Goal: Find specific page/section: Find specific page/section

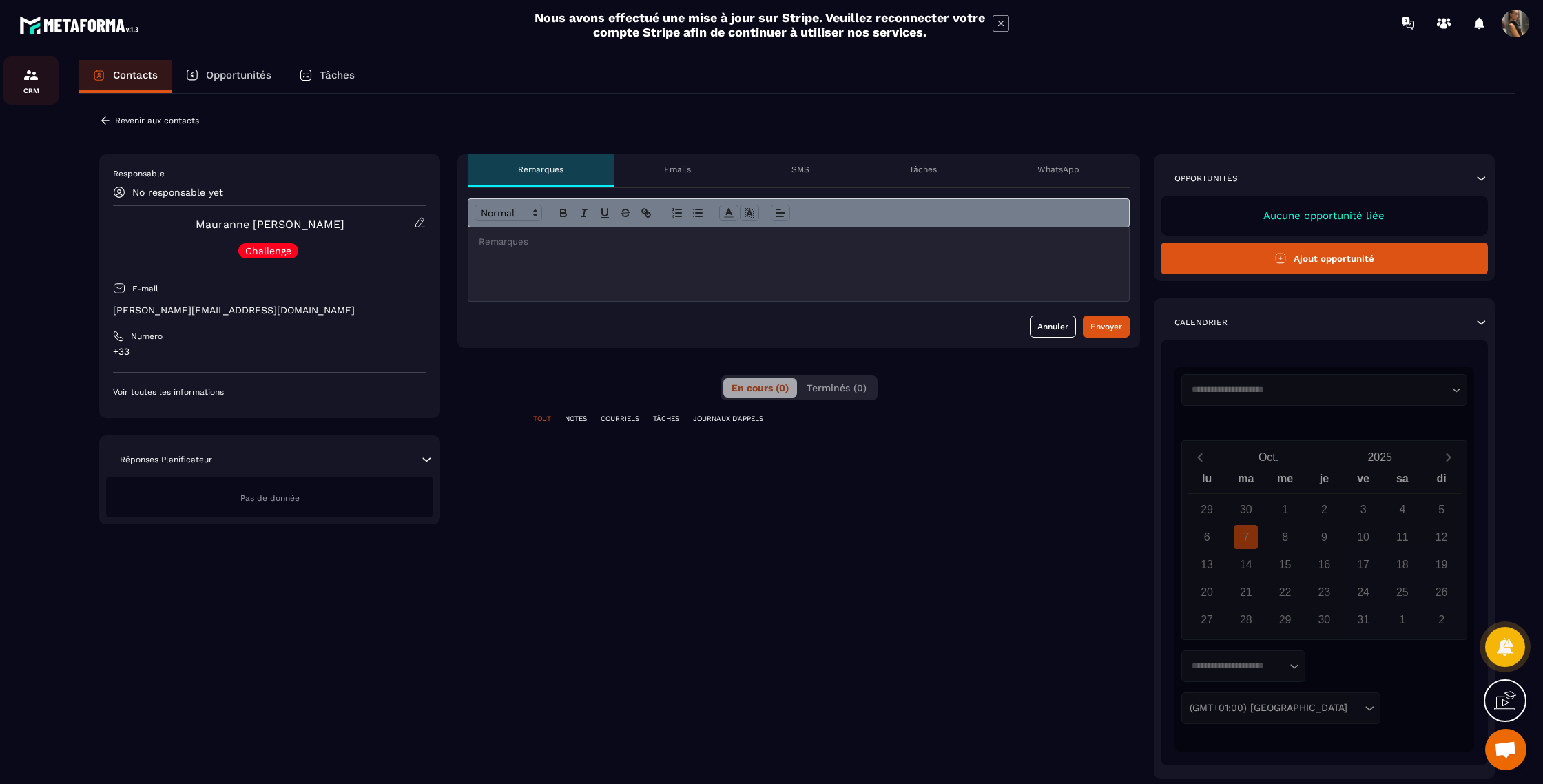
click at [38, 79] on img at bounding box center [31, 74] width 16 height 16
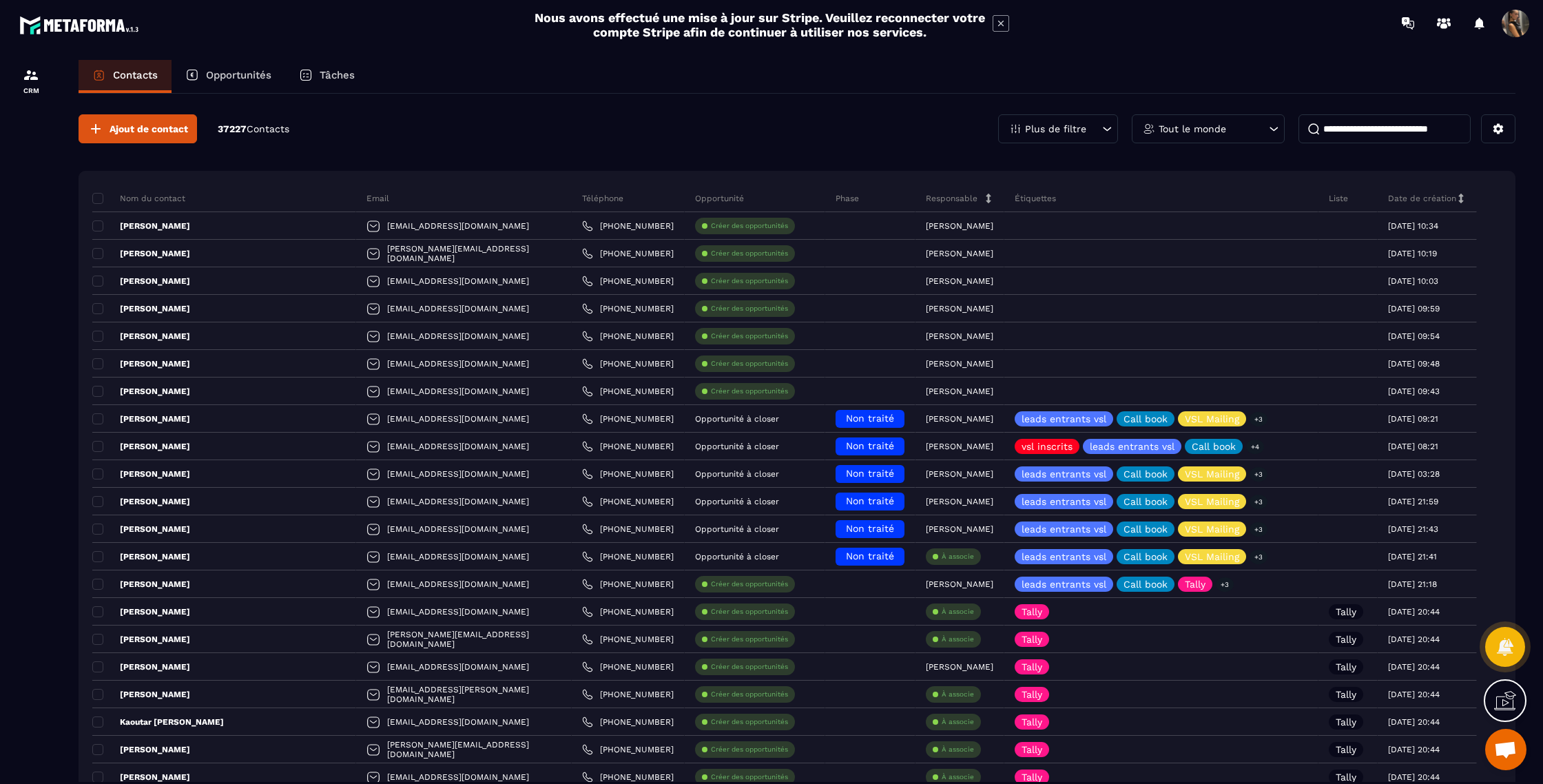
click at [1356, 127] on input at bounding box center [1385, 128] width 172 height 29
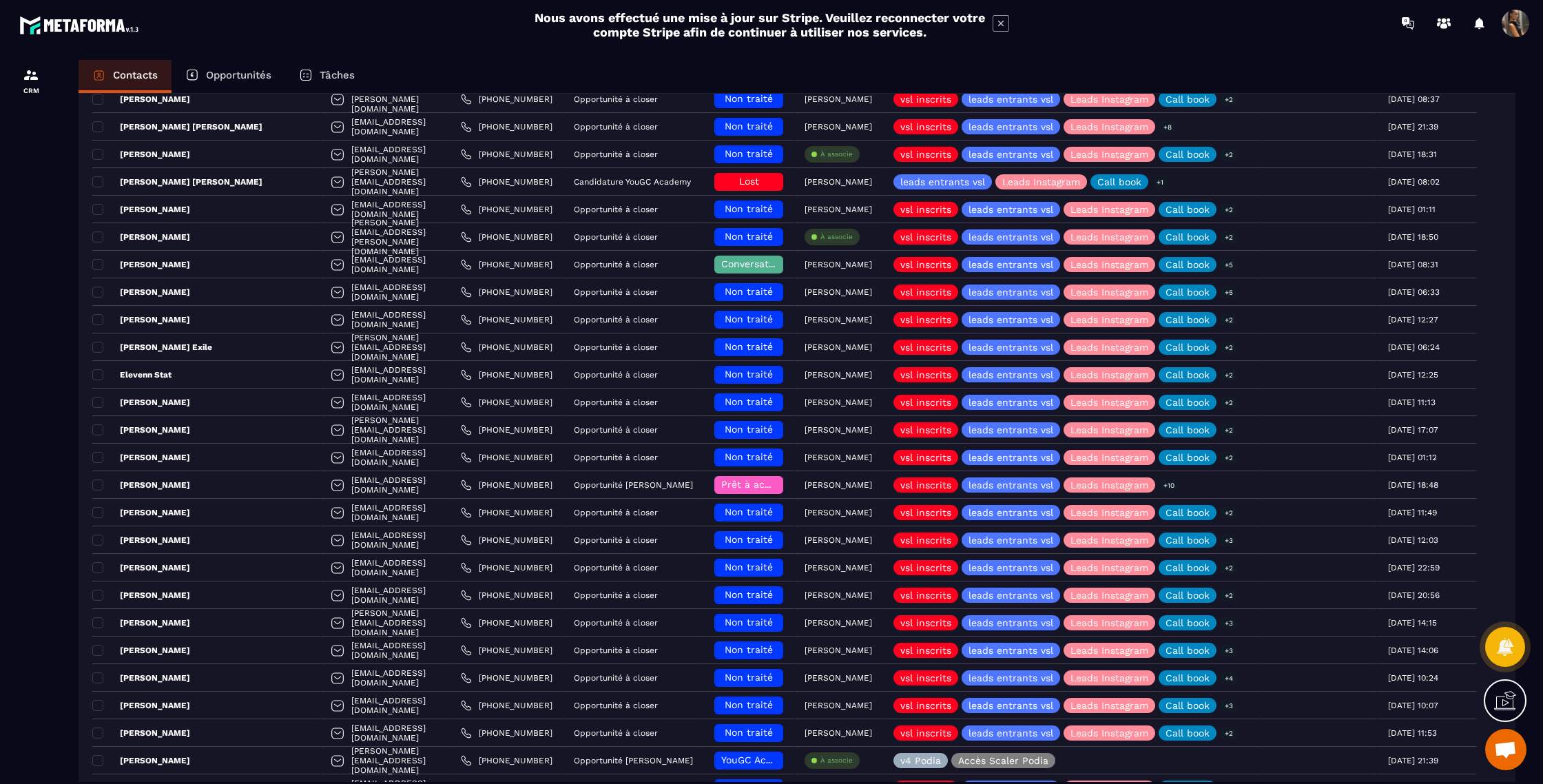
scroll to position [1722, 0]
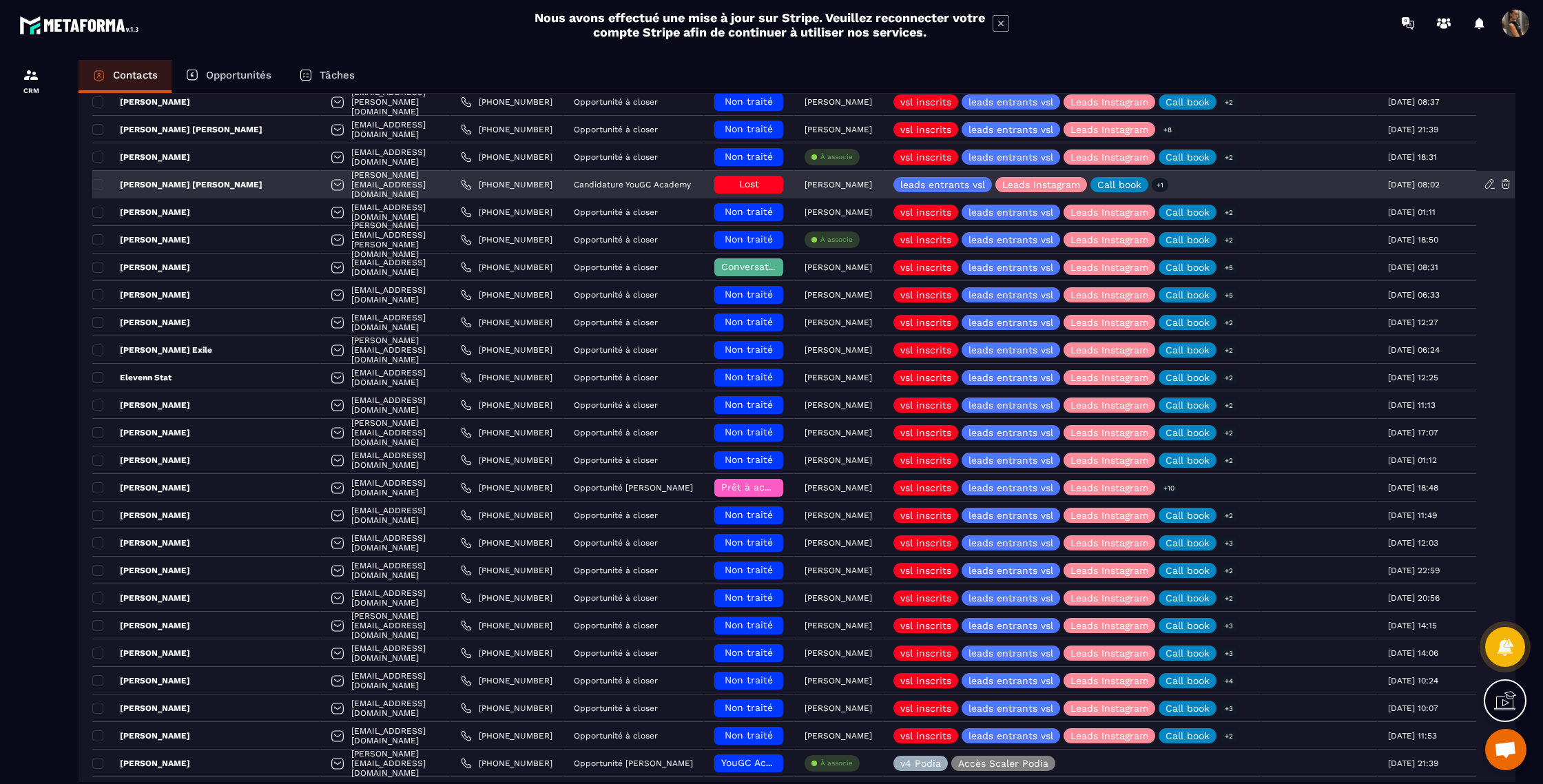
type input "******"
click at [639, 197] on div "Candidature YouGC Academy" at bounding box center [634, 184] width 141 height 28
click at [642, 190] on div "Candidature YouGC Academy" at bounding box center [634, 184] width 141 height 28
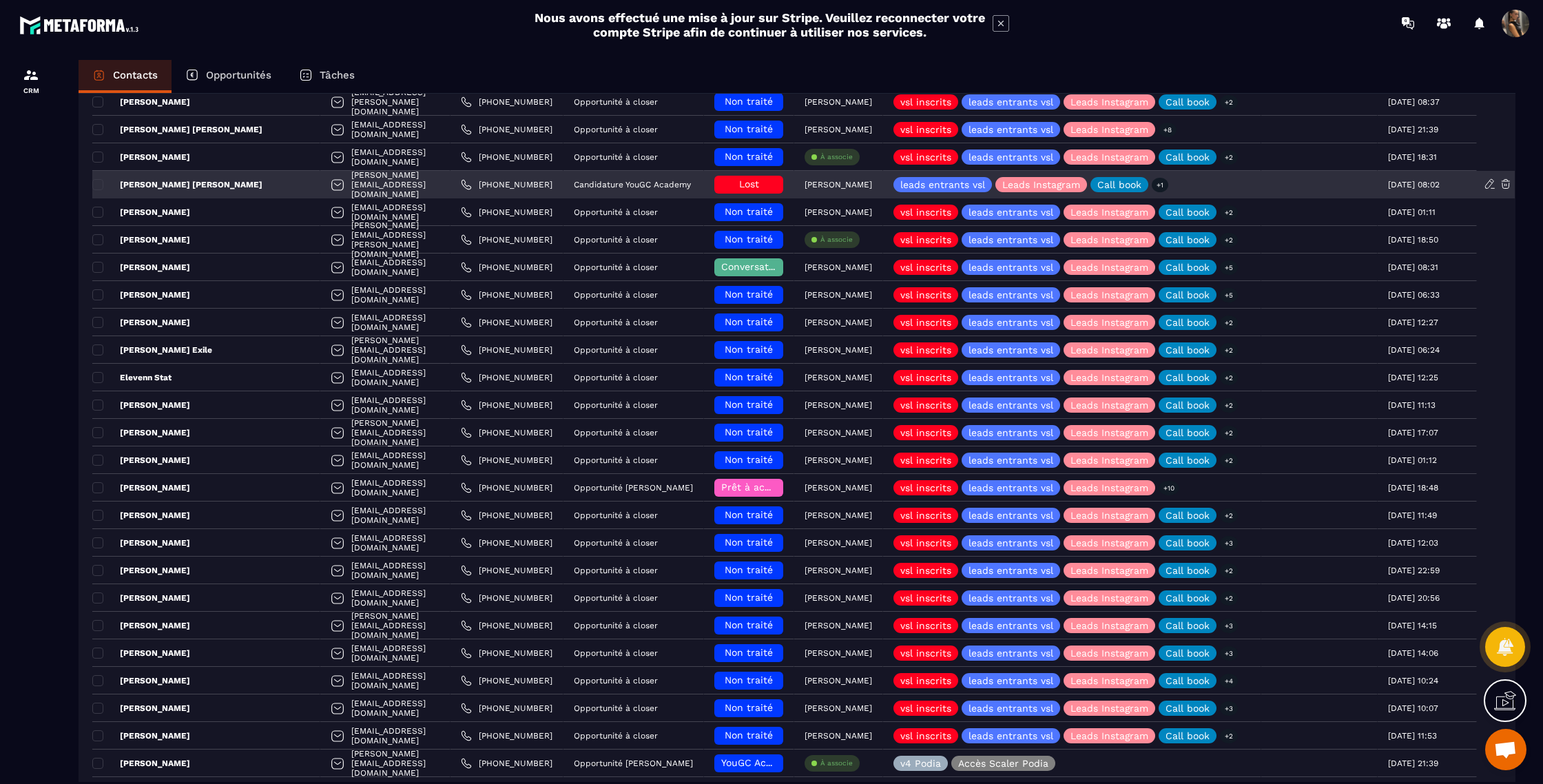
click at [643, 185] on p "Candidature YouGC Academy" at bounding box center [632, 184] width 117 height 10
click at [180, 187] on p "[PERSON_NAME] [PERSON_NAME]" at bounding box center [177, 184] width 170 height 11
